Goal: Information Seeking & Learning: Learn about a topic

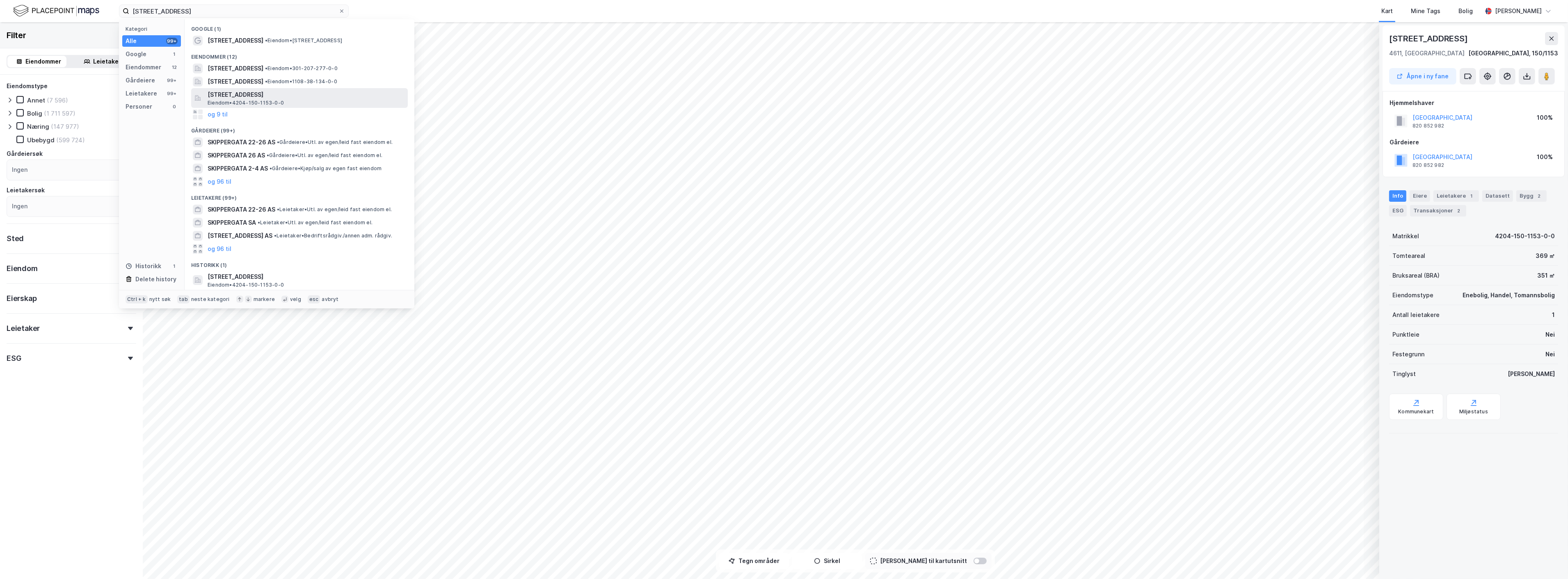
click at [262, 94] on span "[STREET_ADDRESS]" at bounding box center [306, 95] width 197 height 10
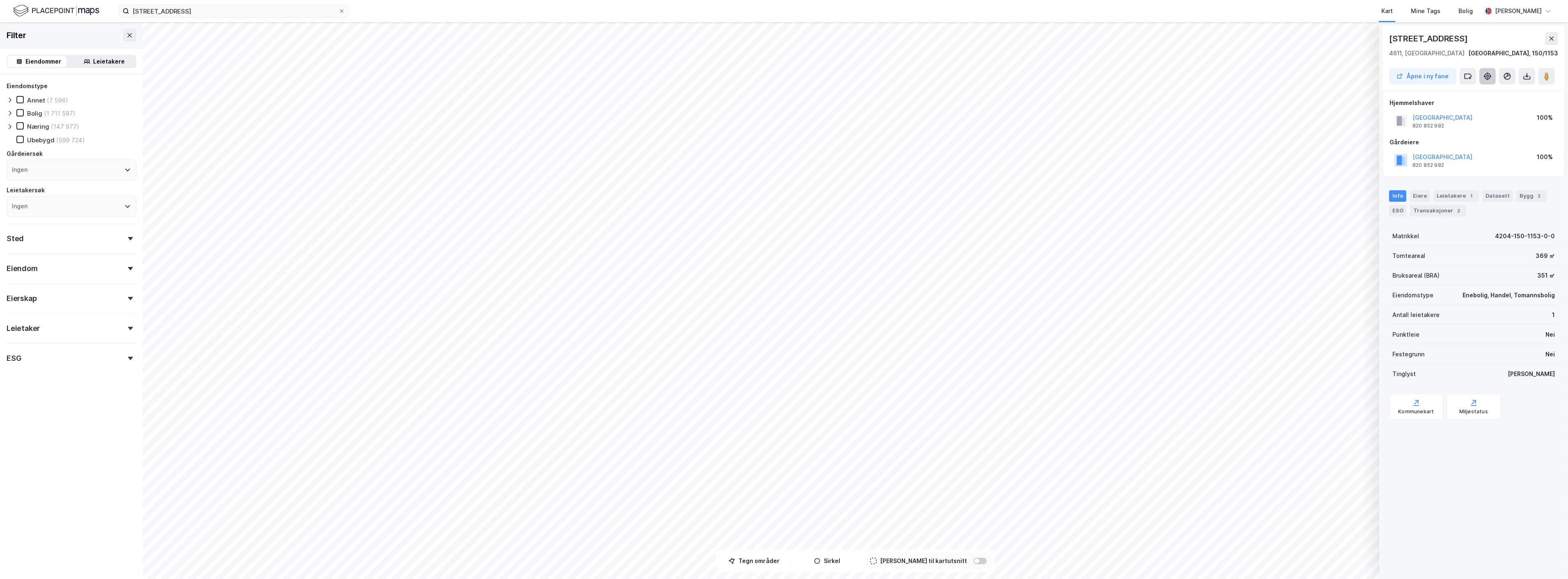
click at [1491, 75] on icon at bounding box center [1487, 76] width 8 height 8
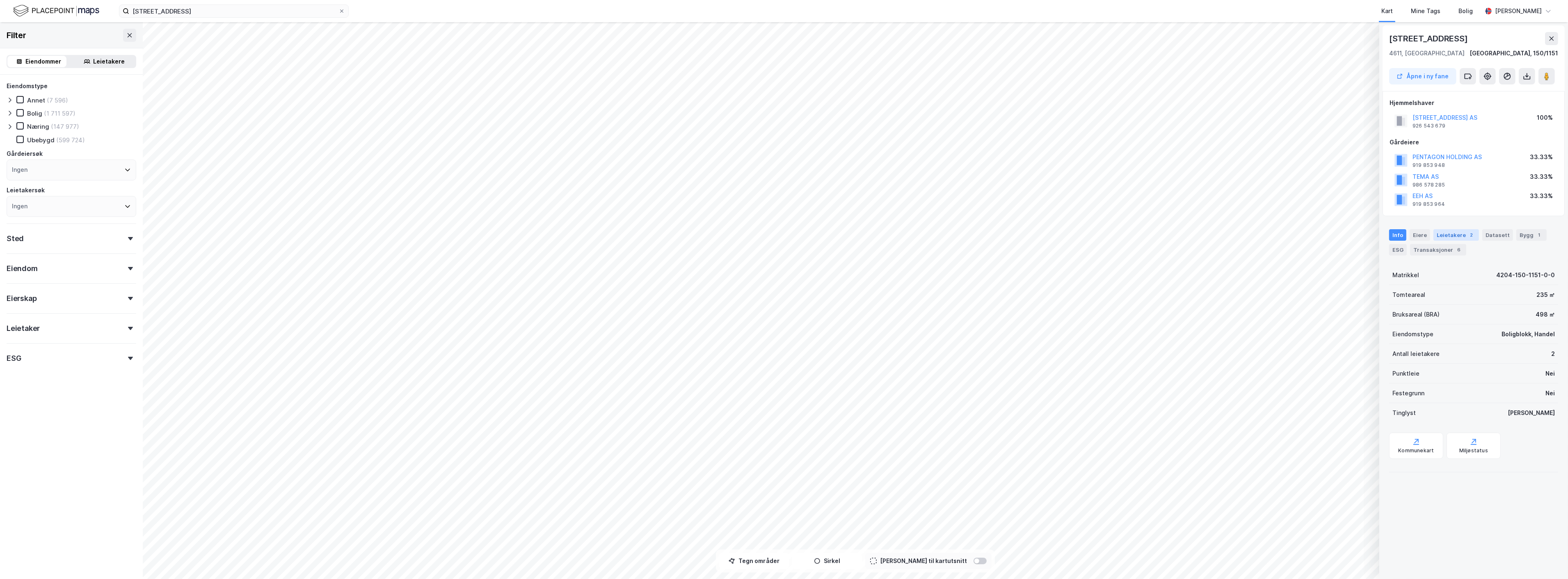
click at [1456, 231] on div "Leietakere 2" at bounding box center [1456, 235] width 46 height 12
